Goal: Transaction & Acquisition: Purchase product/service

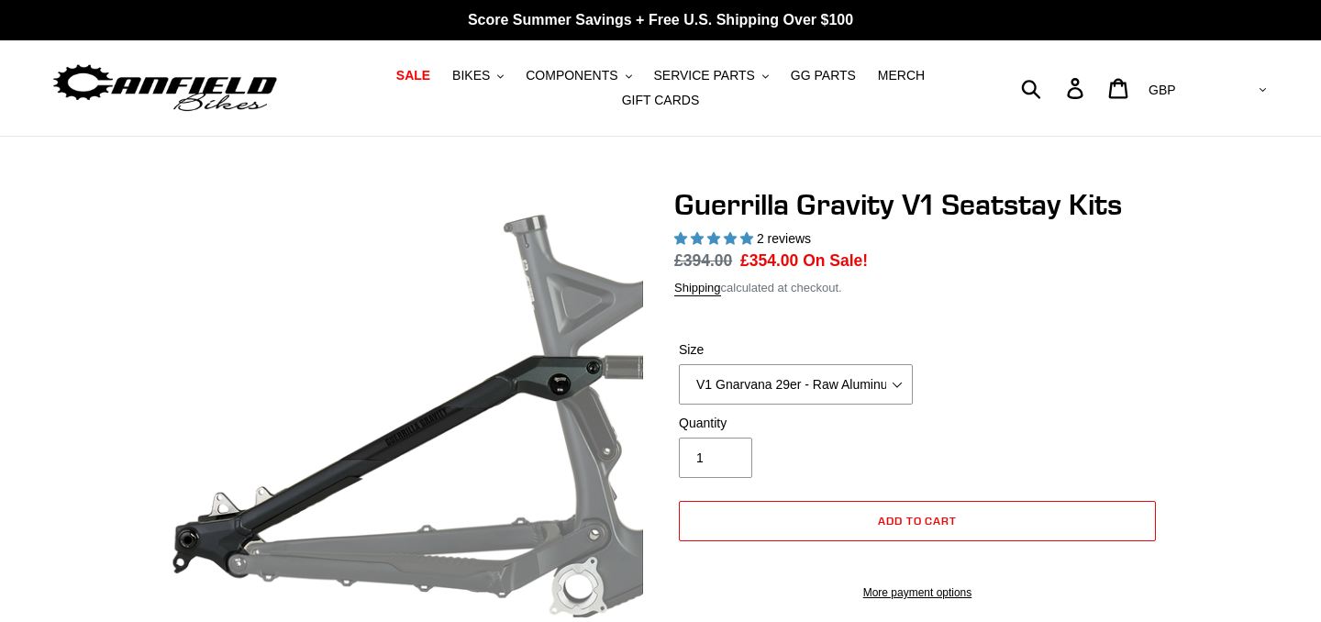
select select "highest-rating"
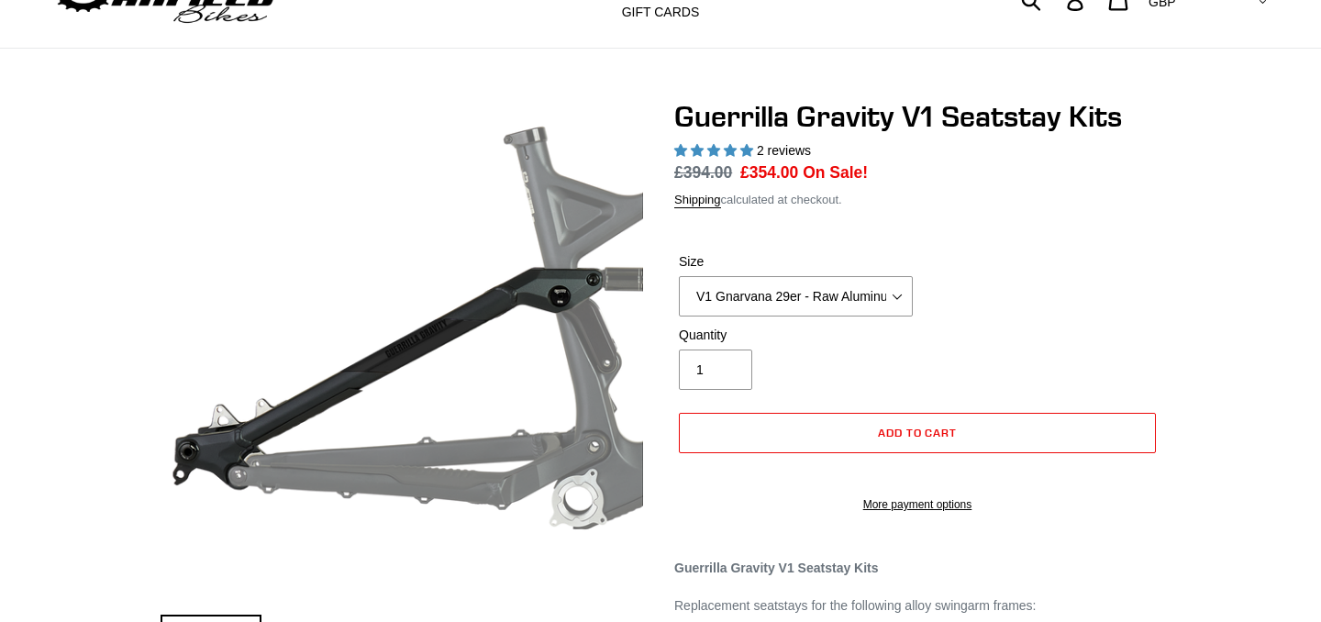
scroll to position [99, 0]
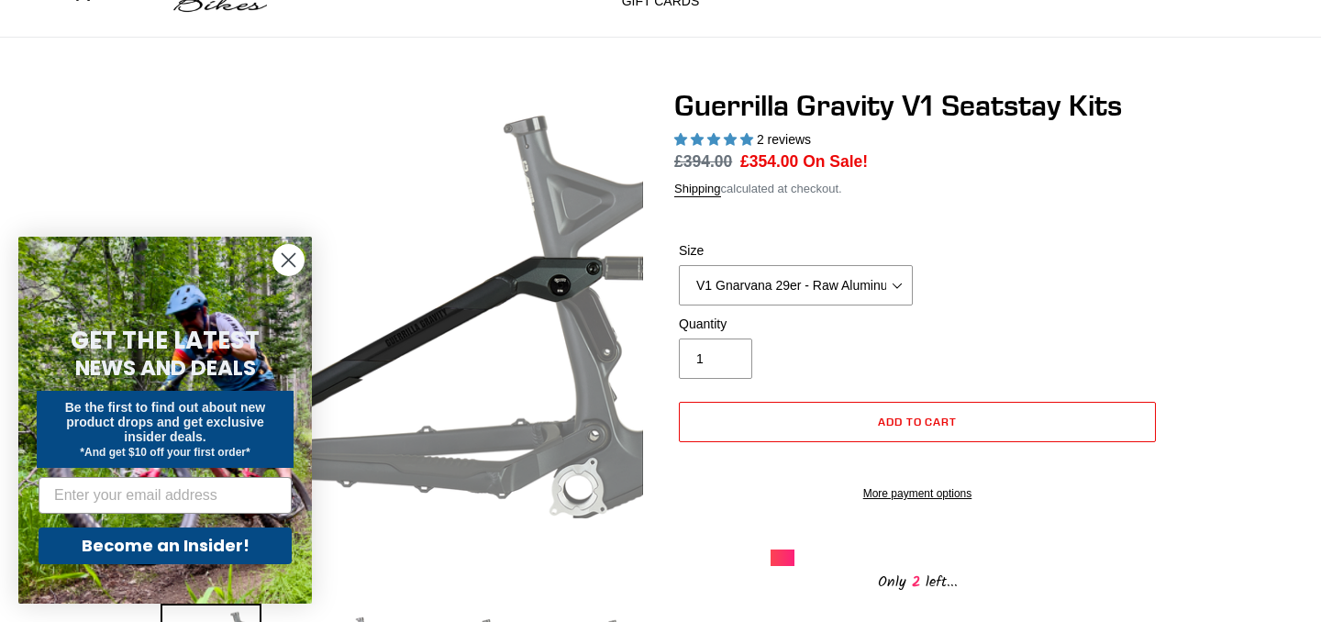
click at [285, 257] on icon "Close dialog" at bounding box center [289, 260] width 13 height 13
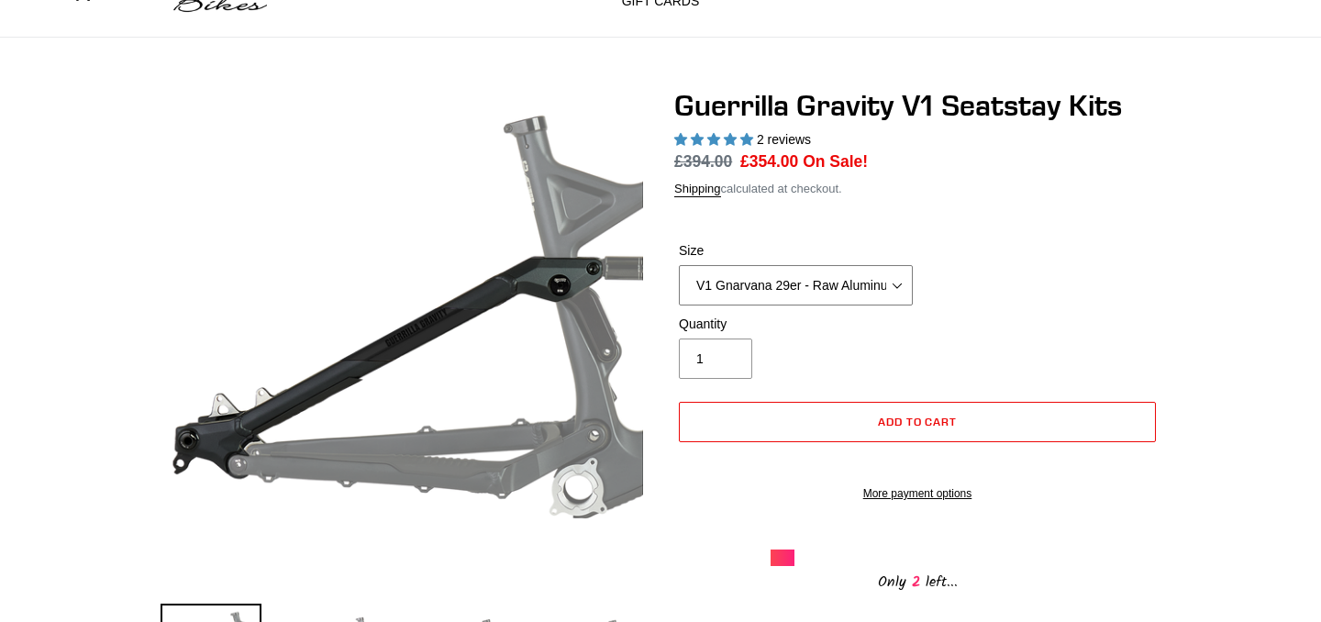
click at [679, 265] on select "V1 Gnarvana 29er - Raw Aluminum" at bounding box center [796, 285] width 234 height 40
click at [901, 273] on select "V1 Gnarvana 29er - Raw Aluminum" at bounding box center [796, 285] width 234 height 40
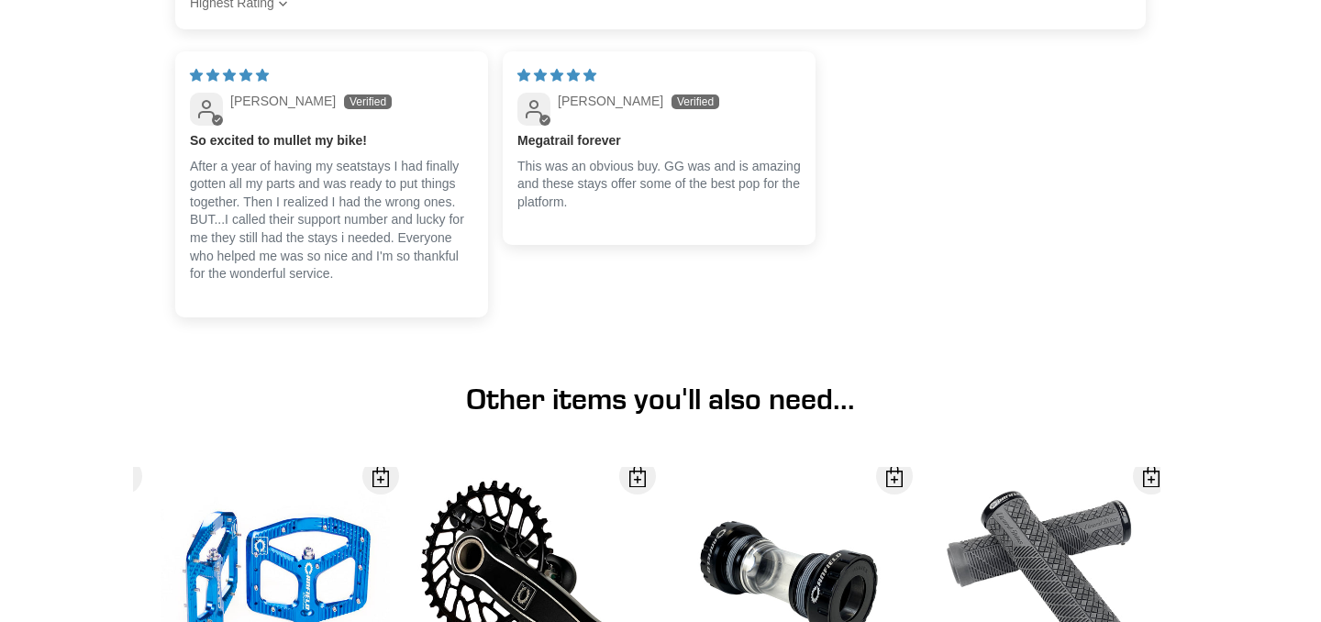
scroll to position [1586, 0]
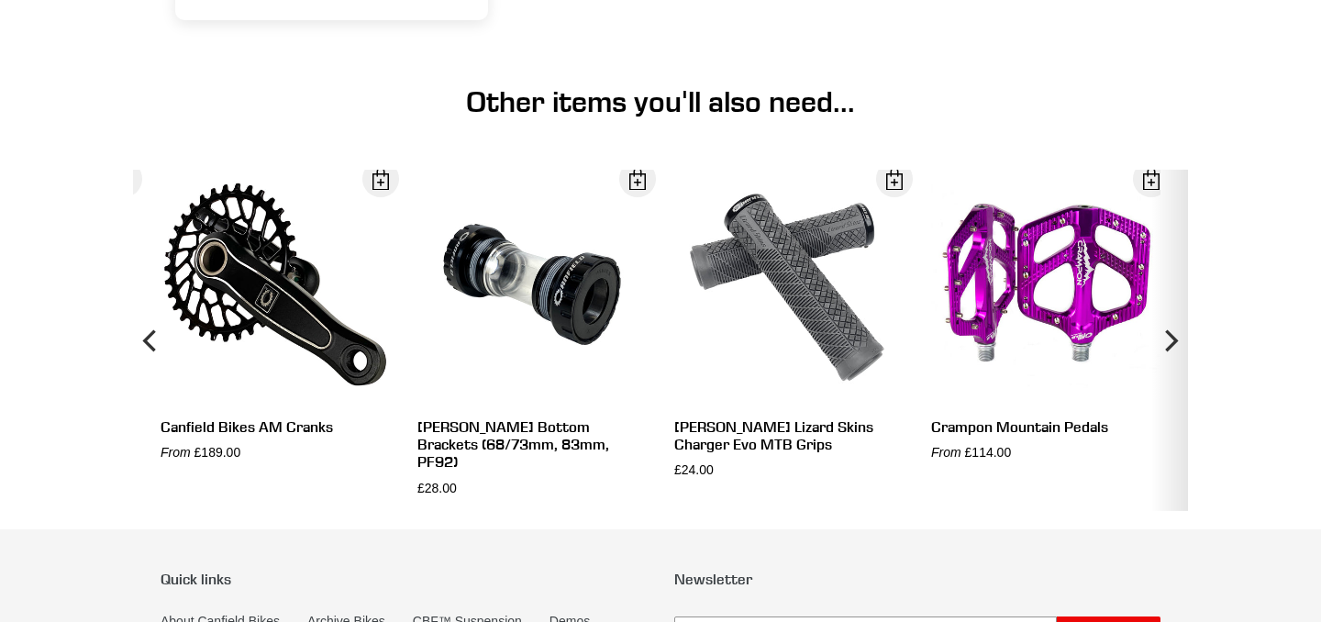
click at [1175, 351] on icon "Next" at bounding box center [1171, 340] width 13 height 22
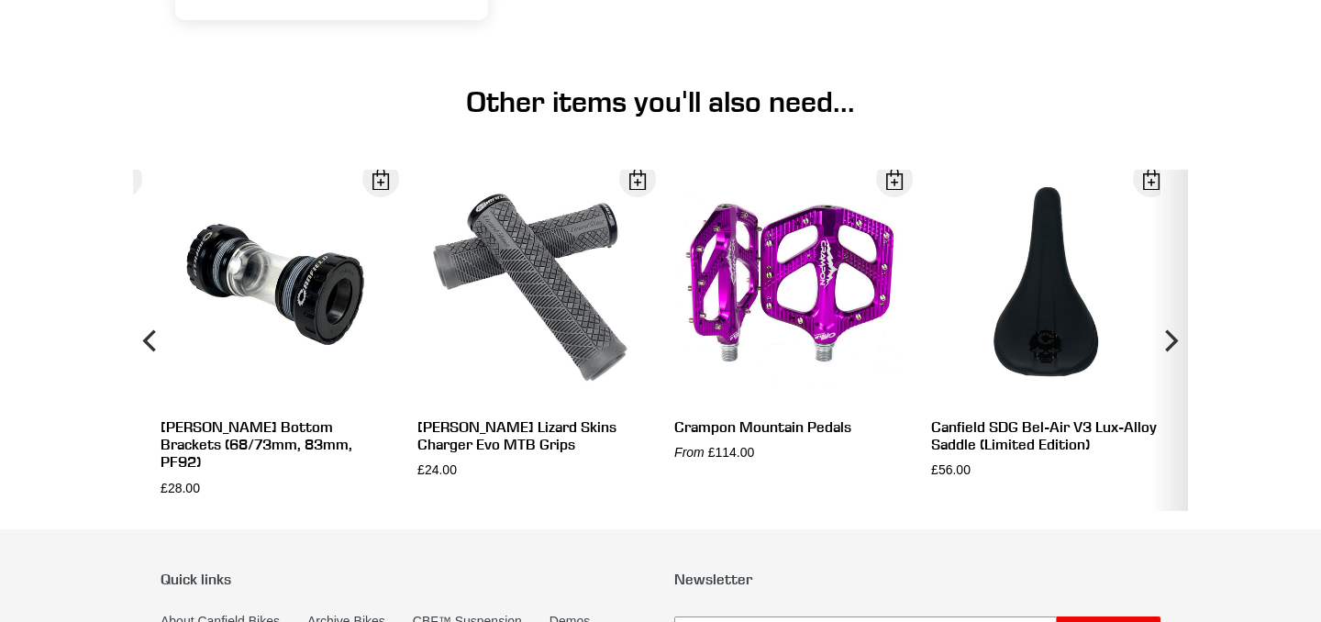
click at [1175, 351] on icon "Next" at bounding box center [1171, 340] width 13 height 22
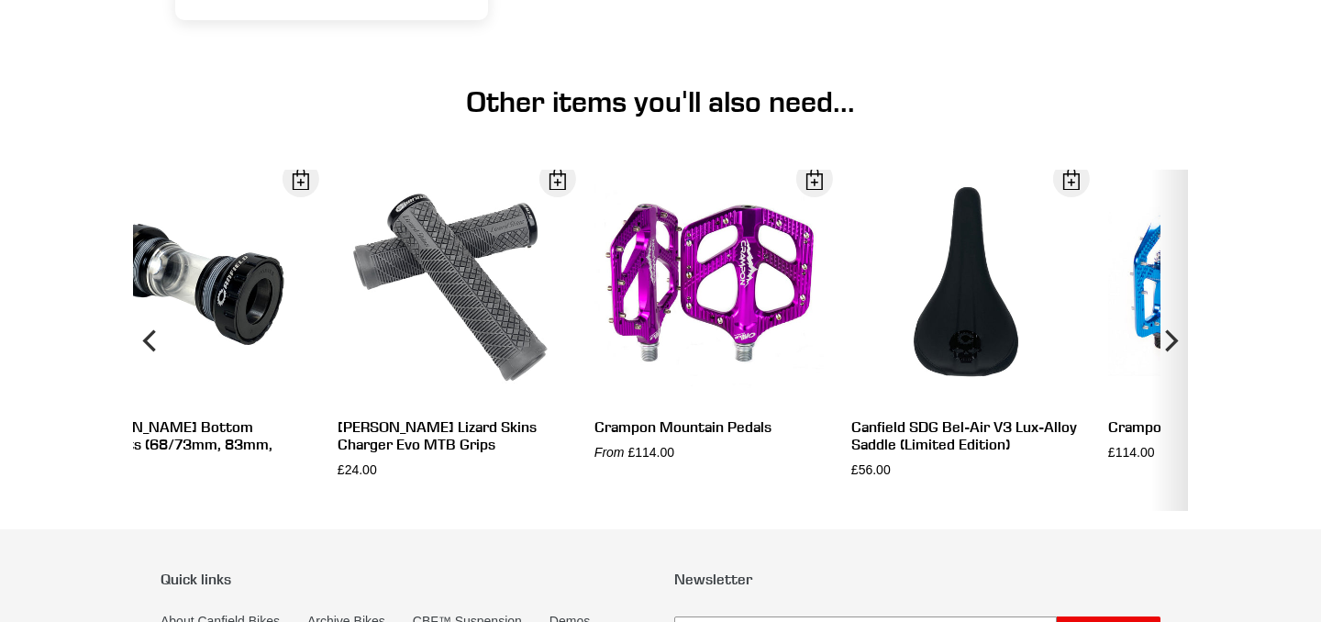
click at [1175, 351] on icon "Next" at bounding box center [1171, 340] width 13 height 22
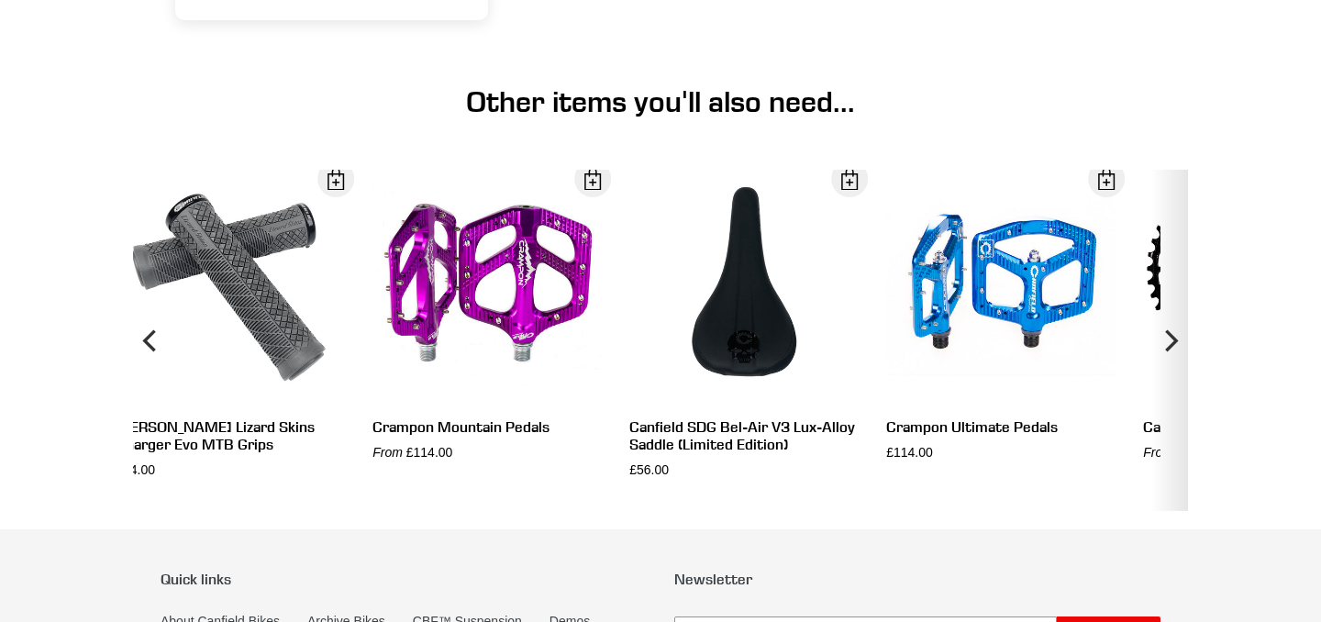
click at [1175, 351] on icon "Next" at bounding box center [1171, 340] width 13 height 22
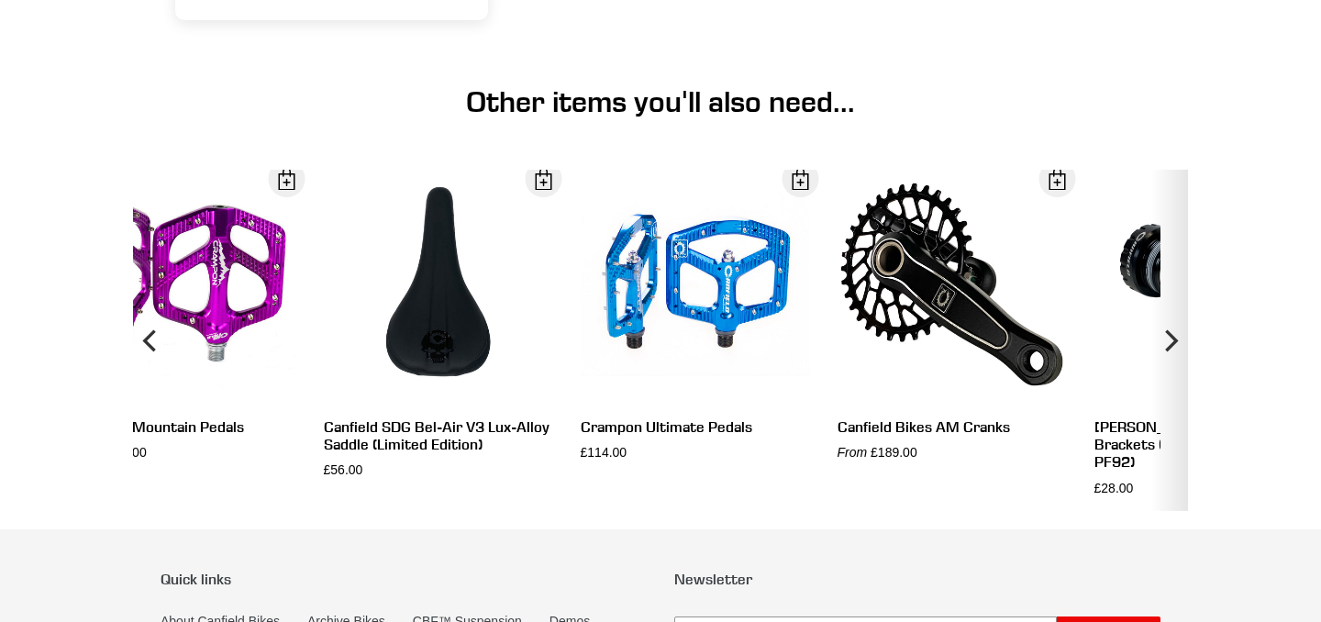
click at [1175, 351] on icon "Next" at bounding box center [1171, 340] width 13 height 22
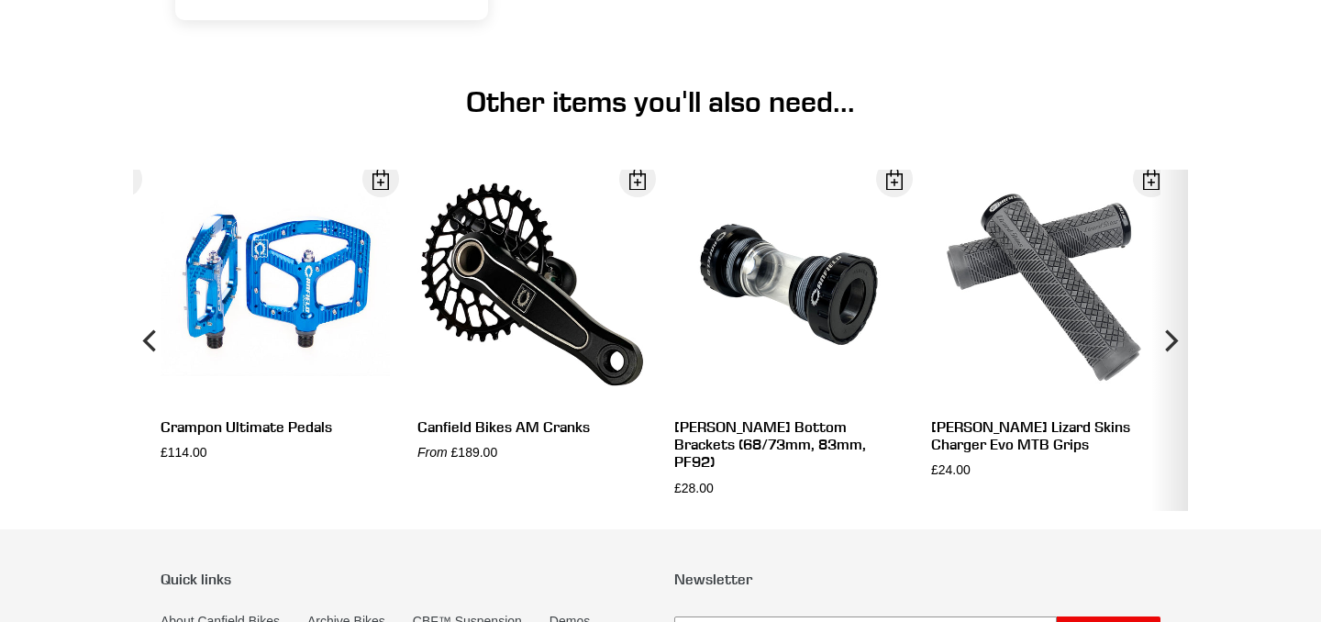
click at [1175, 351] on icon "Next" at bounding box center [1171, 340] width 13 height 22
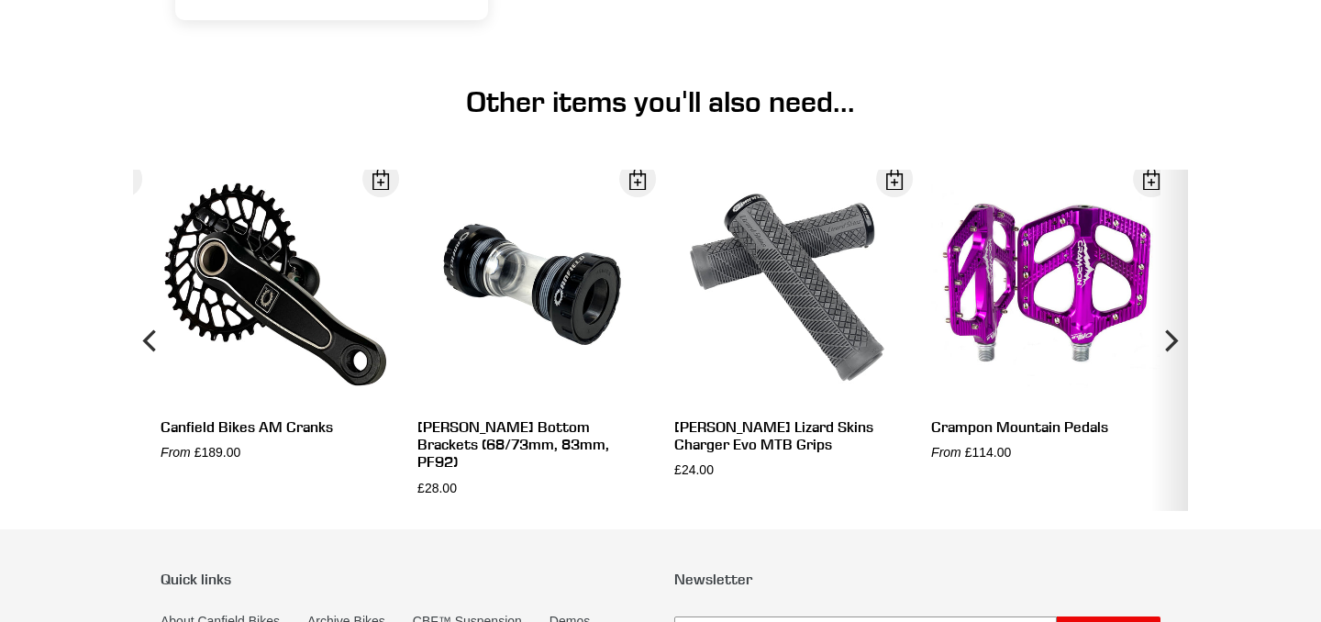
click at [1175, 351] on icon "Next" at bounding box center [1171, 340] width 13 height 22
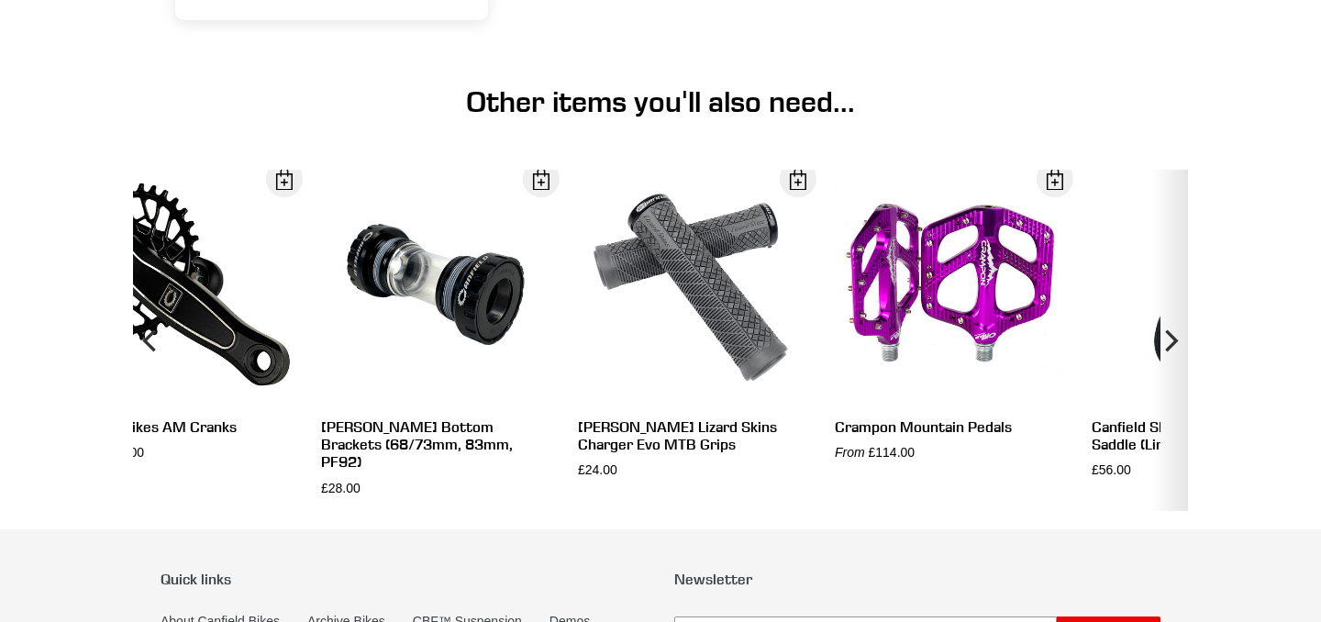
click at [1175, 351] on icon "Next" at bounding box center [1171, 340] width 13 height 22
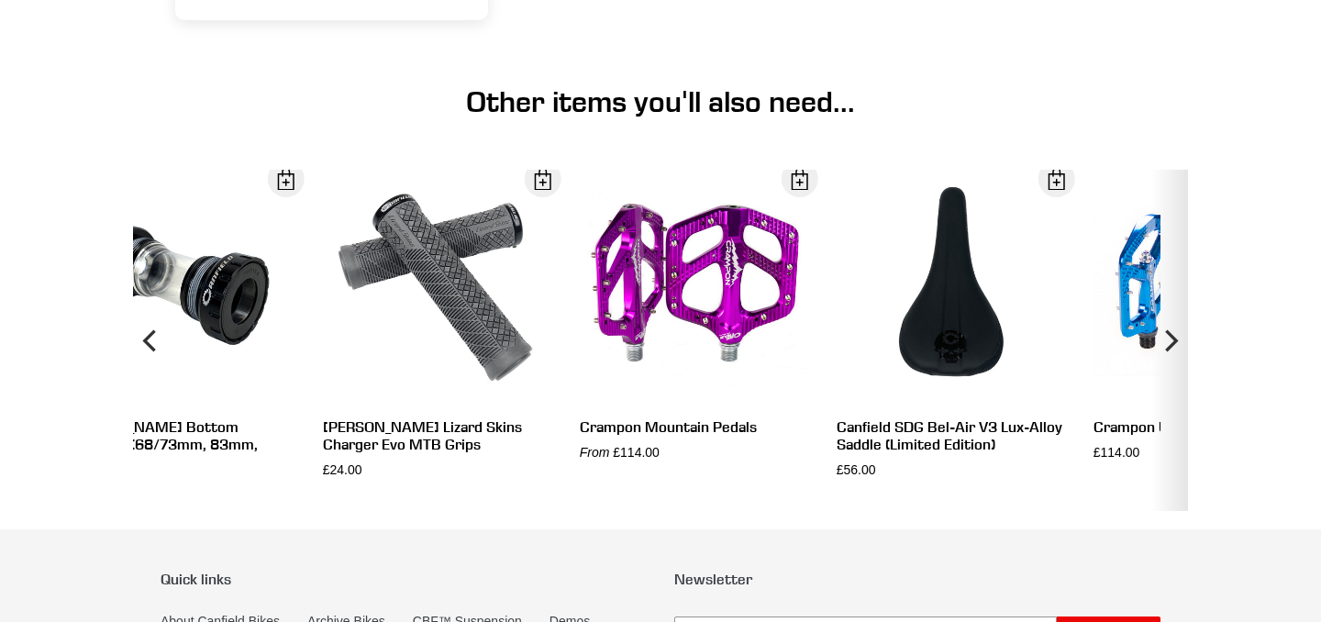
click at [1175, 351] on icon "Next" at bounding box center [1171, 340] width 13 height 22
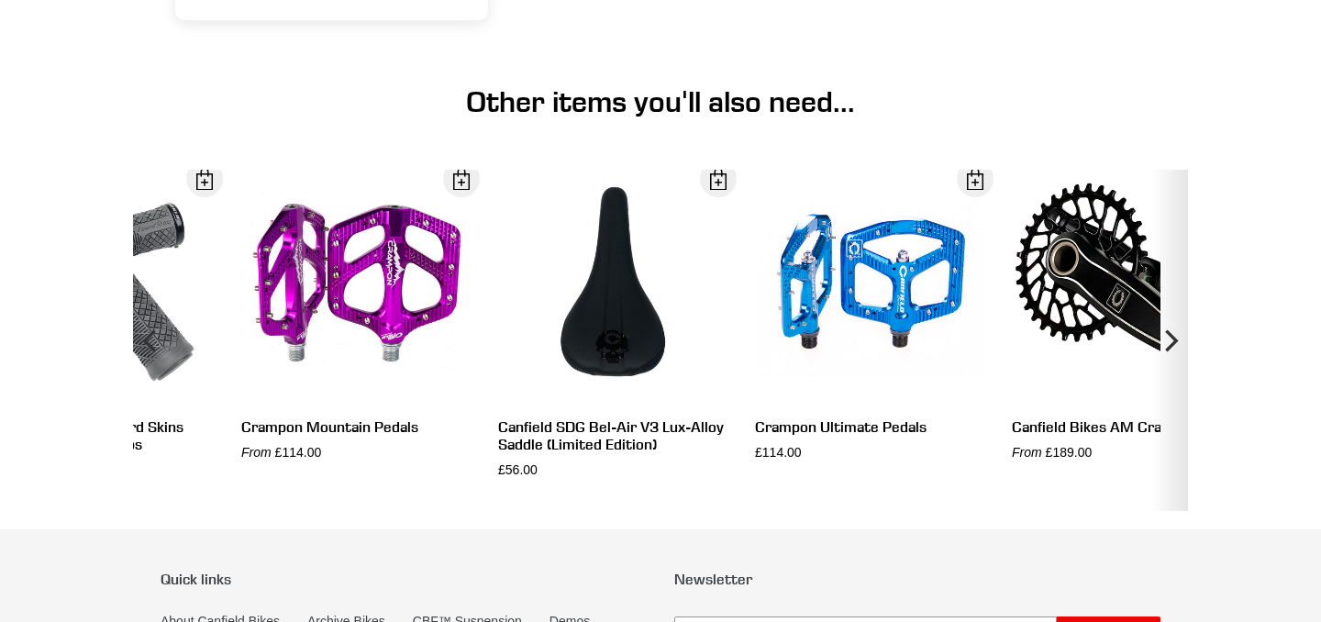
click at [1175, 351] on icon "Next" at bounding box center [1171, 340] width 13 height 22
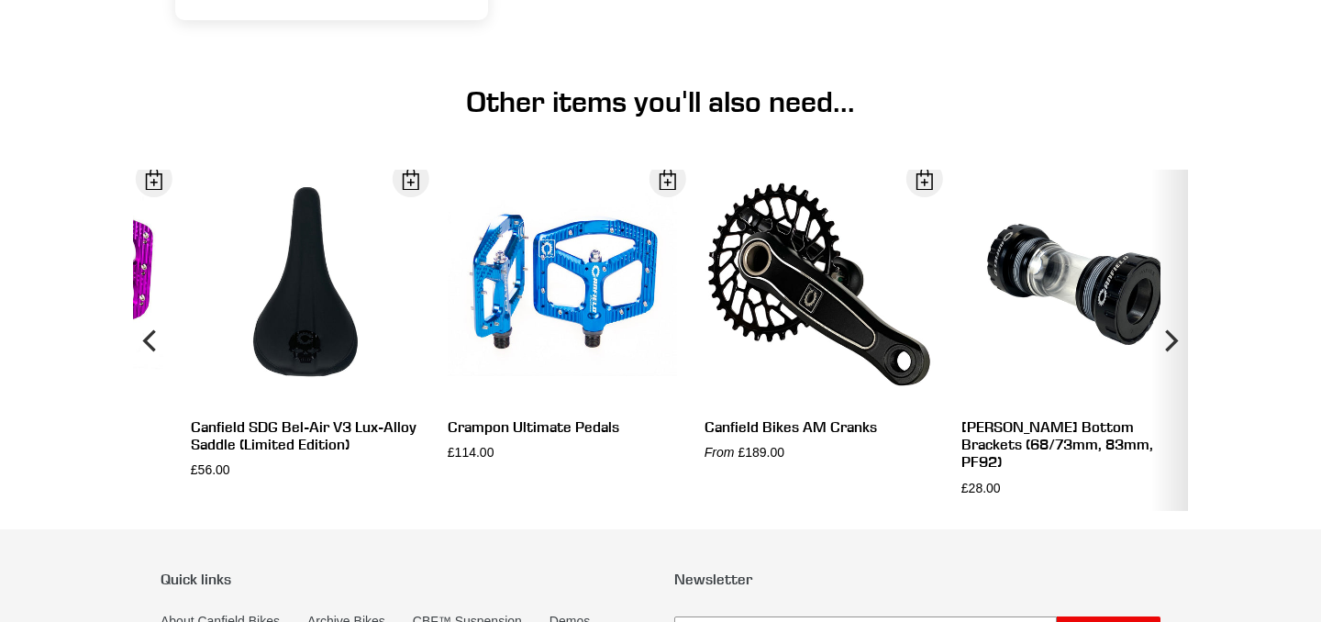
click at [1175, 351] on icon "Next" at bounding box center [1171, 340] width 13 height 22
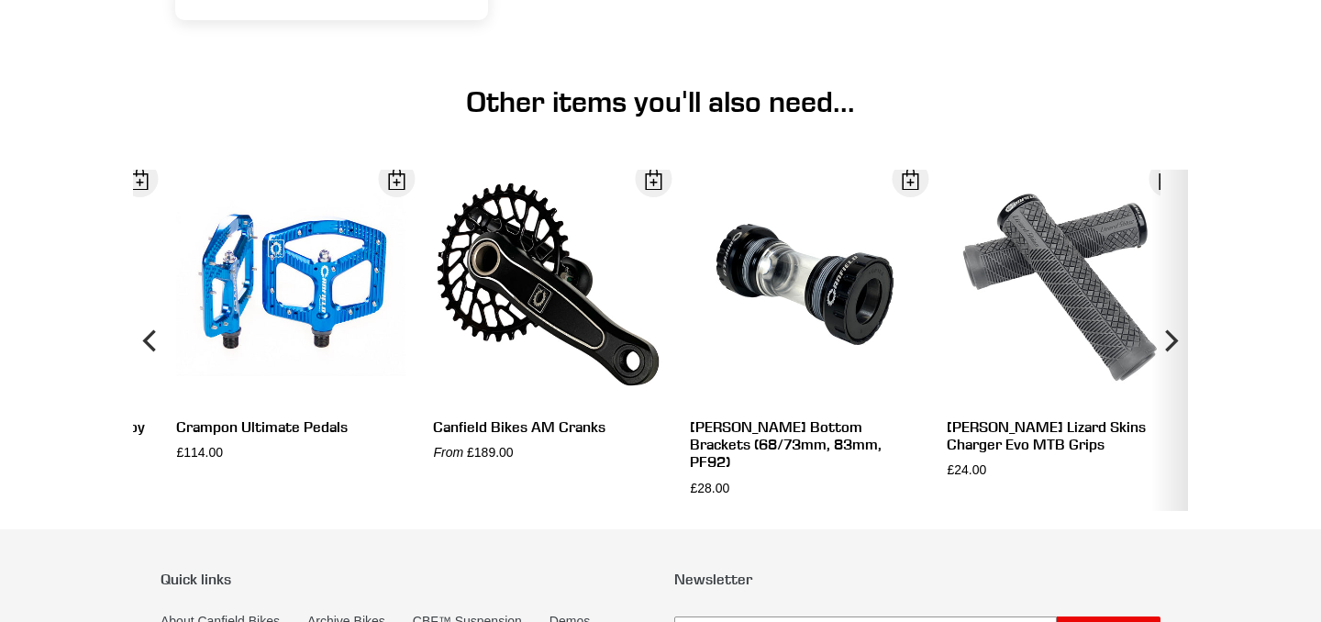
click at [1175, 351] on icon "Next" at bounding box center [1171, 340] width 13 height 22
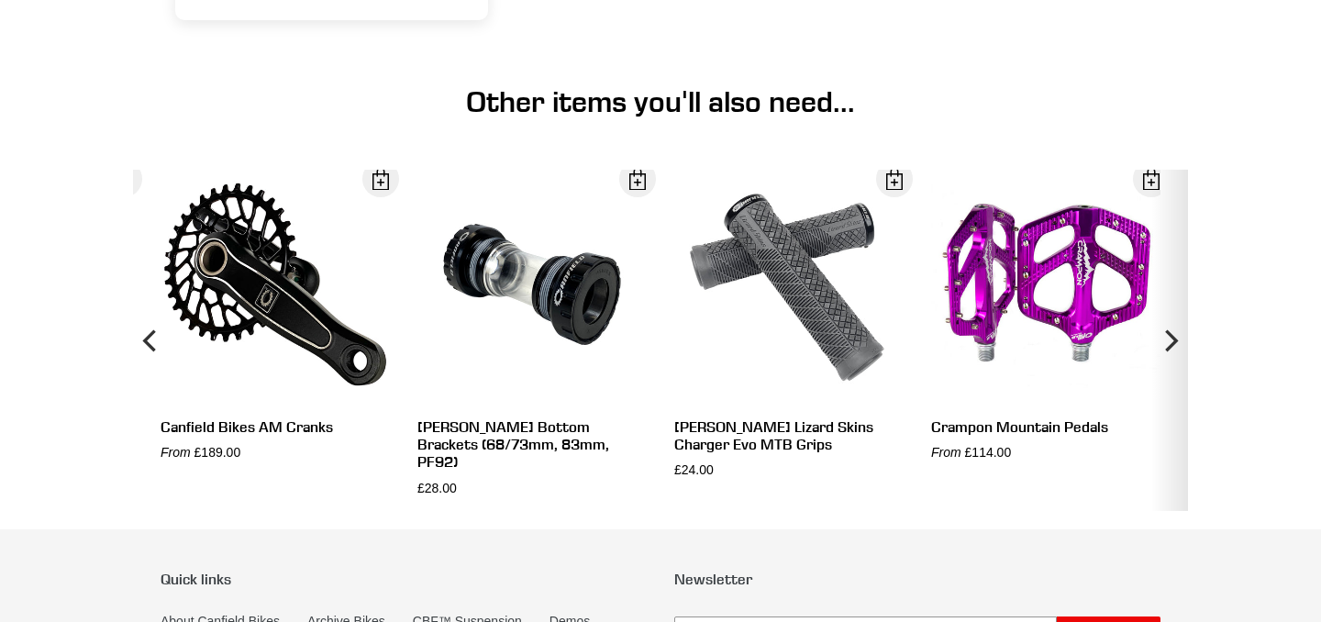
click at [1175, 351] on icon "Next" at bounding box center [1171, 340] width 13 height 22
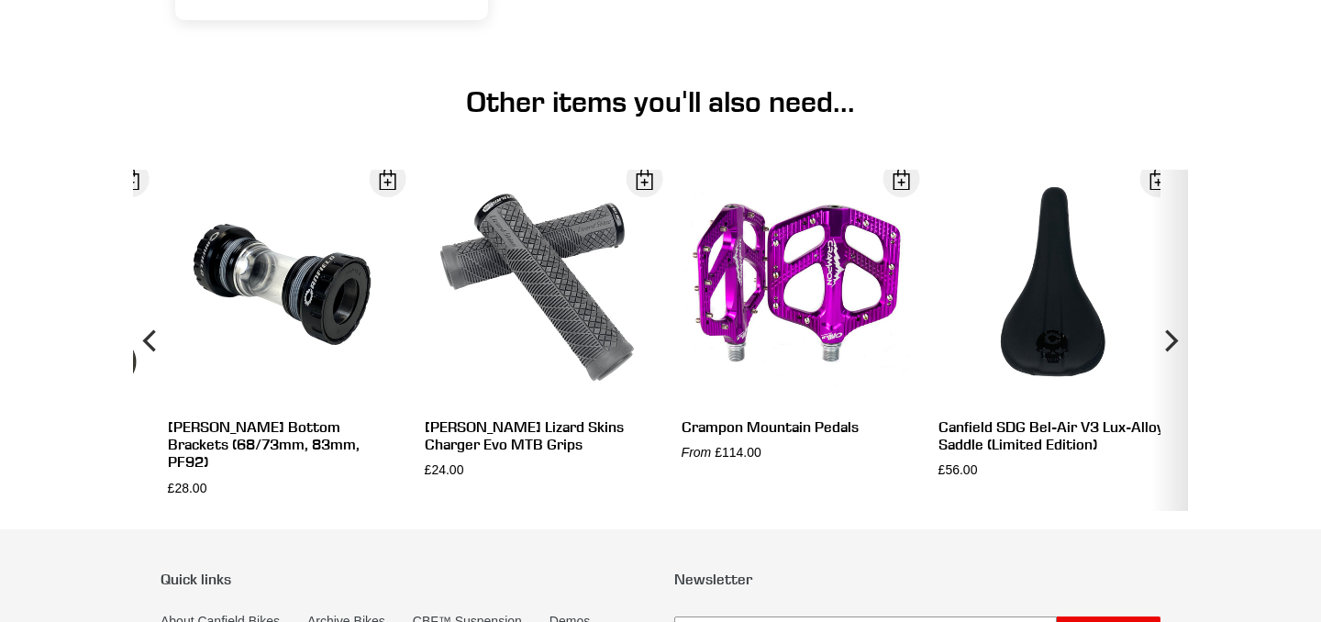
click at [1175, 351] on icon "Next" at bounding box center [1171, 340] width 13 height 22
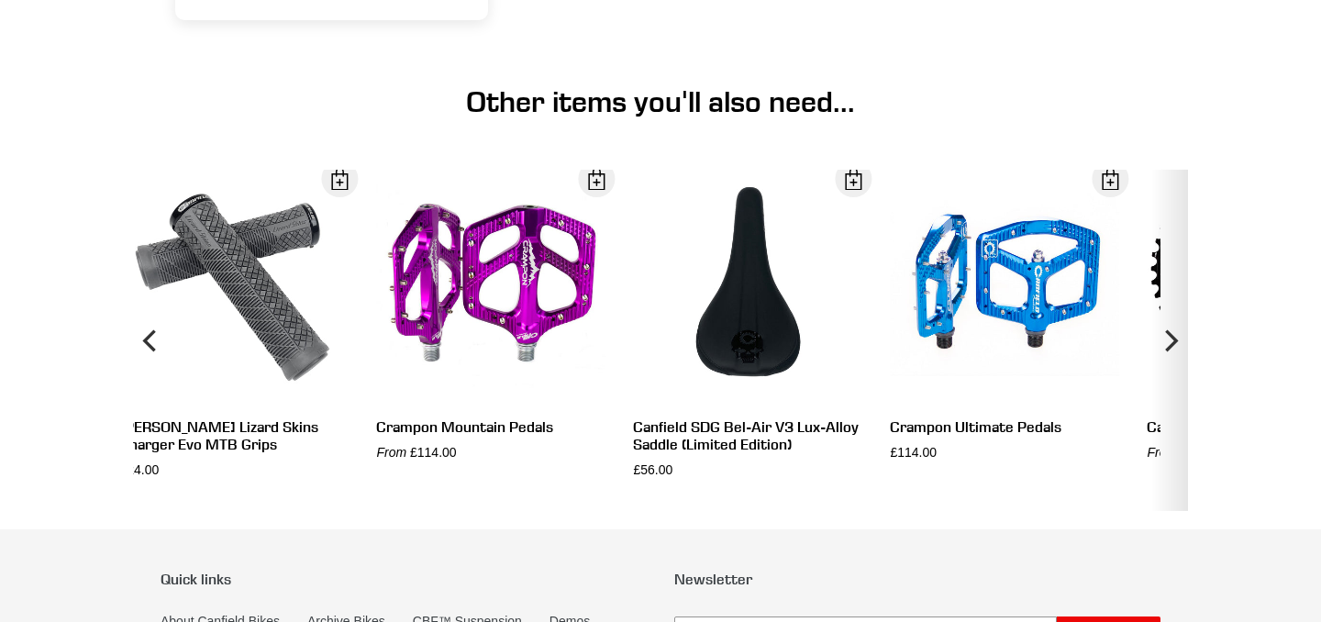
click at [1175, 351] on icon "Next" at bounding box center [1171, 340] width 13 height 22
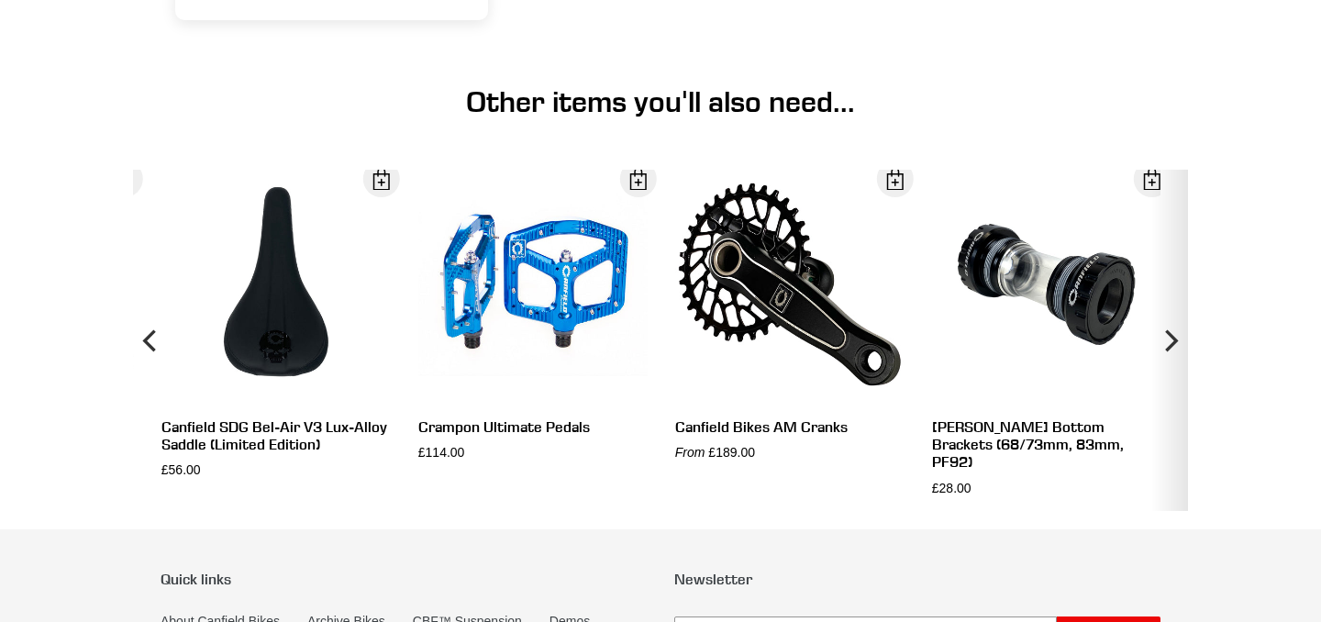
click at [1175, 351] on icon "Next" at bounding box center [1171, 340] width 13 height 22
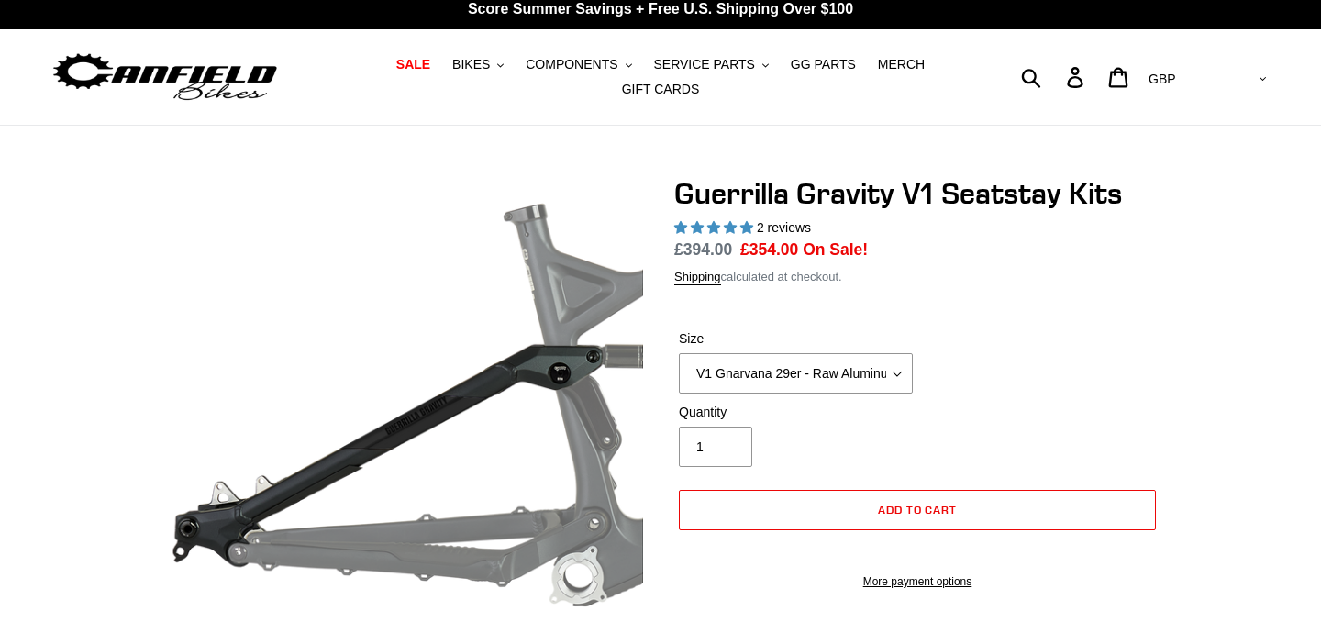
scroll to position [0, 0]
